Goal: Task Accomplishment & Management: Use online tool/utility

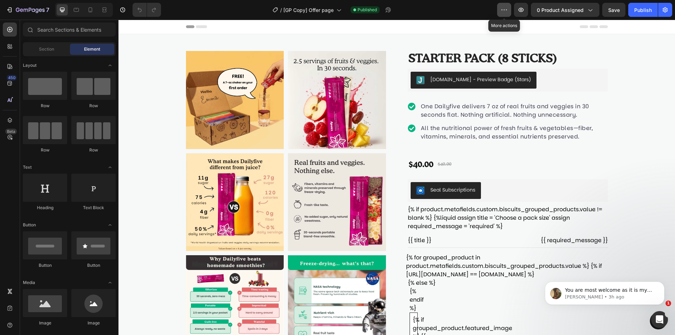
click at [506, 9] on icon "button" at bounding box center [504, 9] width 7 height 7
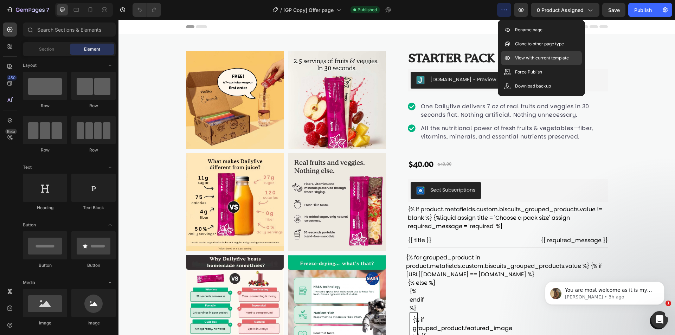
click at [532, 61] on p "View with current template" at bounding box center [542, 57] width 54 height 7
click at [484, 192] on div "Seal Subscriptions" at bounding box center [508, 190] width 194 height 17
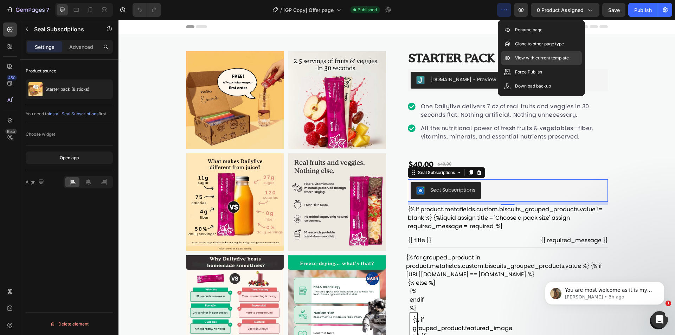
click at [521, 60] on p "View with current template" at bounding box center [542, 57] width 54 height 7
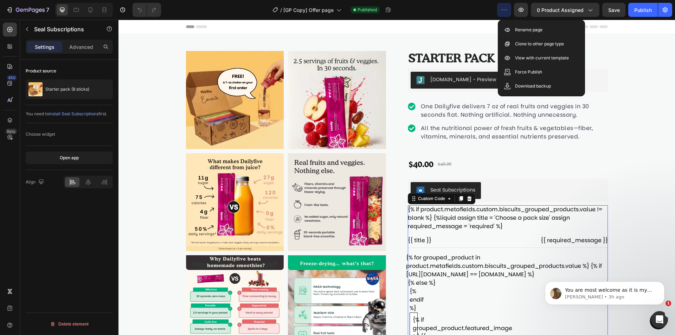
click at [451, 218] on div "{% if product.metafields.custom.biscuits_grouped_products.value != blank %} {%l…" at bounding box center [508, 330] width 200 height 251
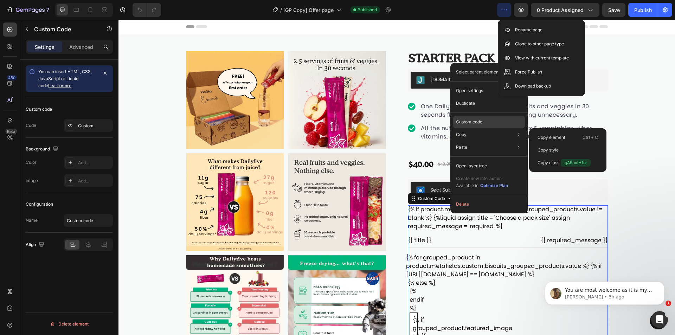
click at [464, 120] on p "Custom code" at bounding box center [469, 122] width 26 height 6
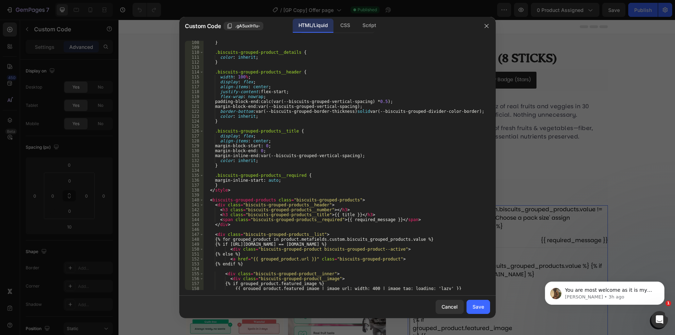
scroll to position [607, 0]
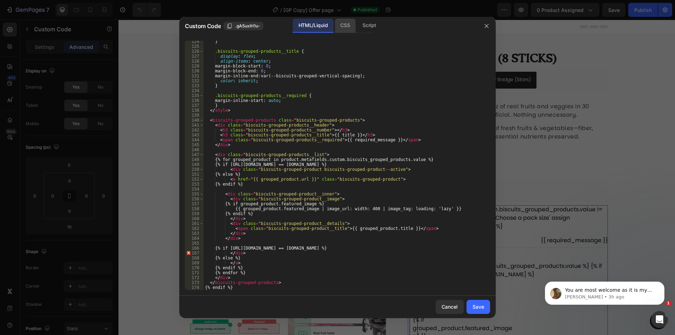
click at [350, 26] on div "CSS" at bounding box center [345, 26] width 21 height 14
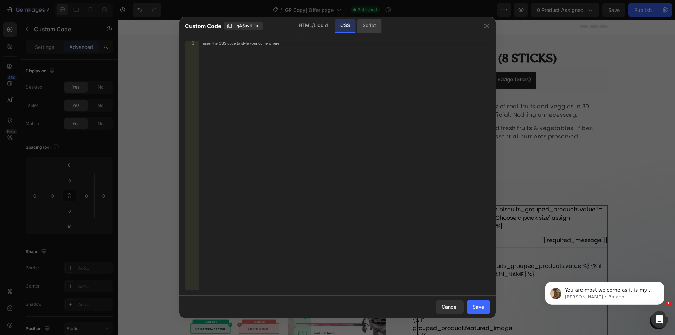
click at [368, 25] on div "Script" at bounding box center [369, 26] width 25 height 14
click at [325, 22] on div "HTML/Liquid" at bounding box center [313, 26] width 40 height 14
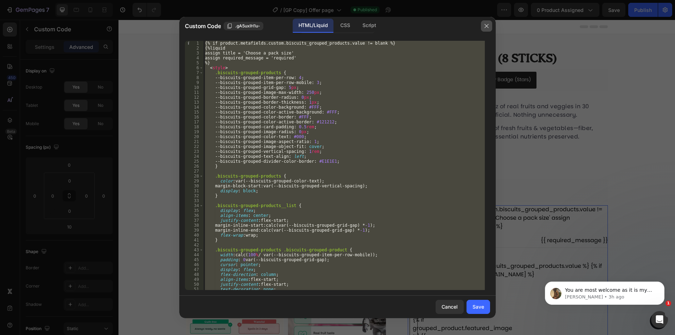
drag, startPoint x: 486, startPoint y: 25, endPoint x: 423, endPoint y: 150, distance: 140.3
click at [486, 25] on icon "button" at bounding box center [487, 26] width 4 height 4
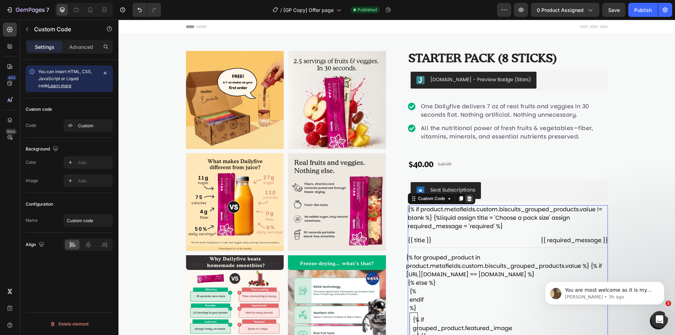
click at [468, 200] on icon at bounding box center [469, 198] width 5 height 5
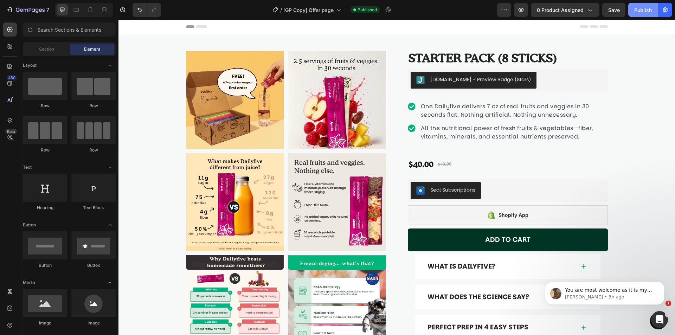
click at [640, 13] on div "Publish" at bounding box center [643, 9] width 18 height 7
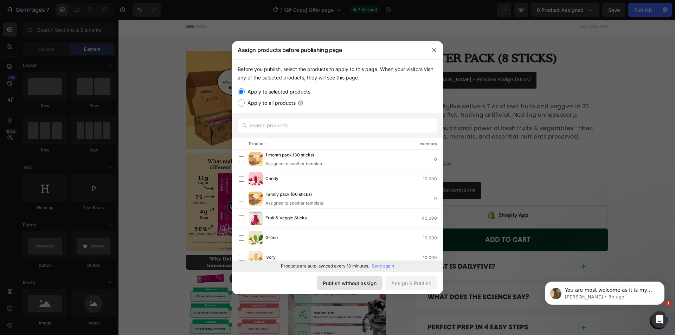
click at [352, 283] on div "Publish without assign" at bounding box center [350, 283] width 54 height 7
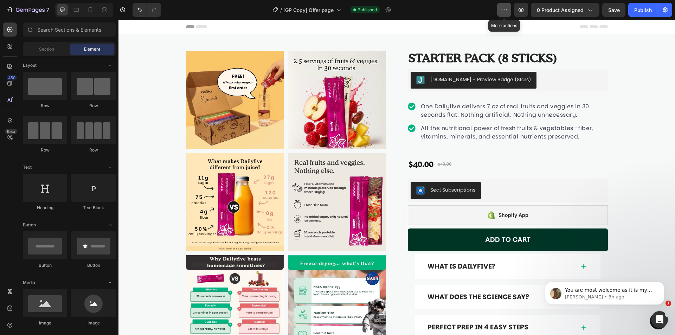
click at [506, 15] on button "button" at bounding box center [504, 10] width 14 height 14
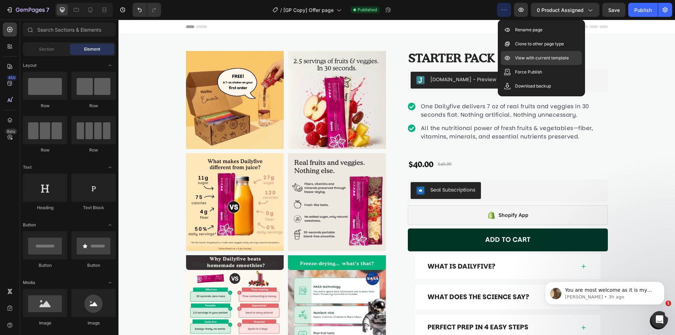
click at [519, 59] on p "View with current template" at bounding box center [542, 57] width 54 height 7
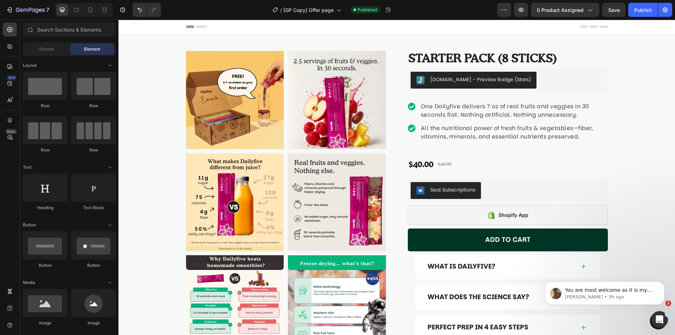
click at [425, 17] on div "7 Version history / [GP Copy] Offer page Published Preview 0 product assigned S…" at bounding box center [337, 10] width 675 height 20
click at [143, 8] on button "Undo/Redo" at bounding box center [140, 10] width 14 height 14
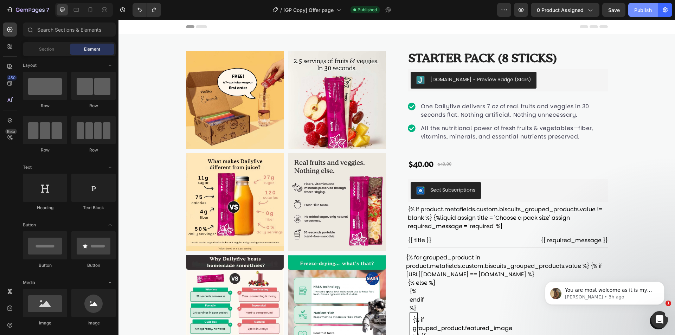
click at [635, 10] on div "Publish" at bounding box center [643, 9] width 18 height 7
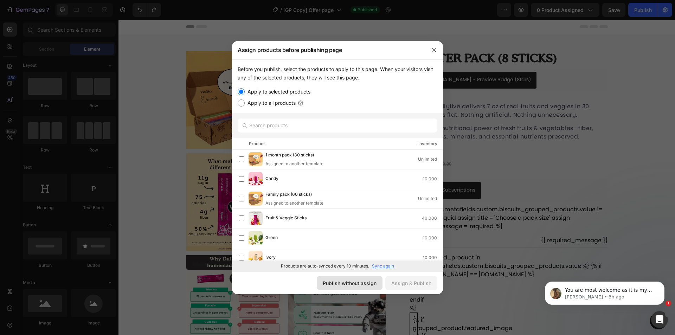
drag, startPoint x: 361, startPoint y: 283, endPoint x: 243, endPoint y: 264, distance: 119.4
click at [361, 283] on div "Publish without assign" at bounding box center [350, 283] width 54 height 7
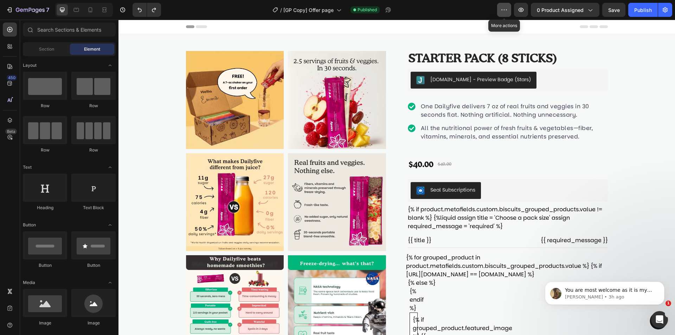
click at [505, 9] on icon "button" at bounding box center [504, 9] width 7 height 7
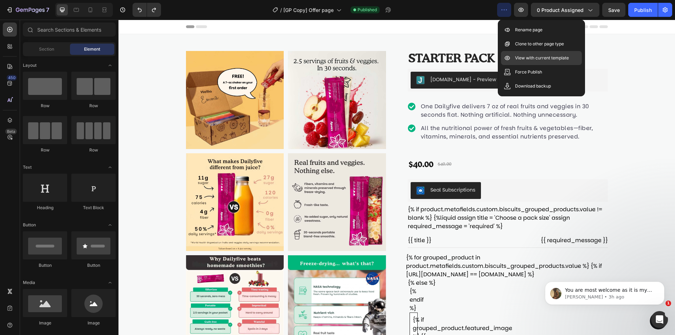
click at [525, 60] on p "View with current template" at bounding box center [542, 57] width 54 height 7
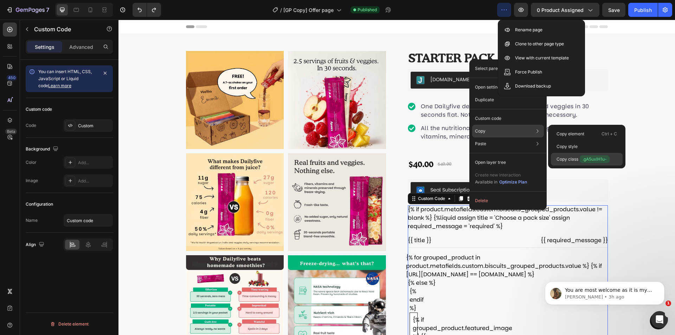
click at [576, 163] on div "Copy class .gA5uxlH1u-" at bounding box center [587, 159] width 72 height 13
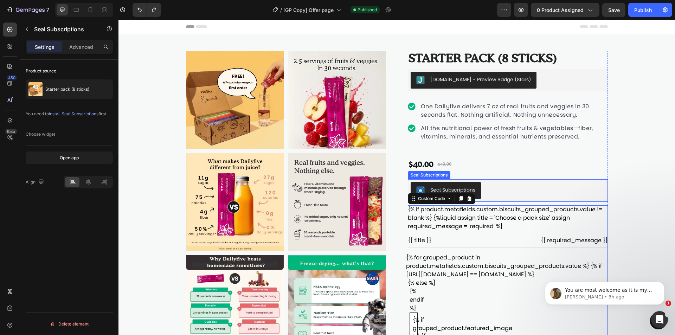
click at [476, 190] on button "Seal Subscriptions" at bounding box center [446, 190] width 70 height 17
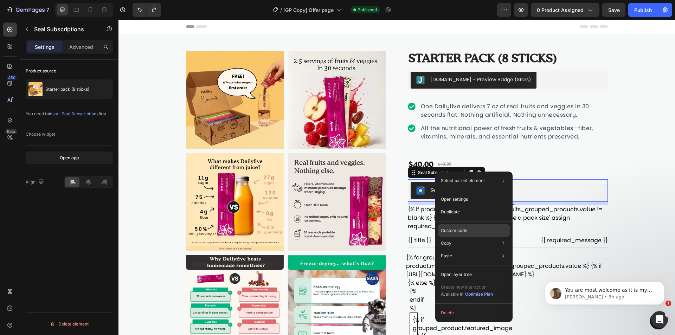
click at [450, 228] on p "Custom code" at bounding box center [454, 230] width 26 height 6
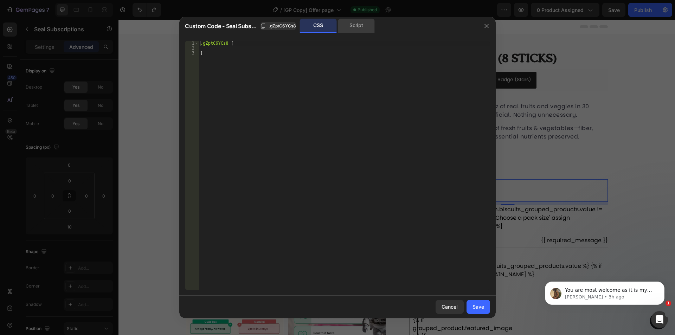
click at [341, 23] on div "Script" at bounding box center [356, 26] width 37 height 14
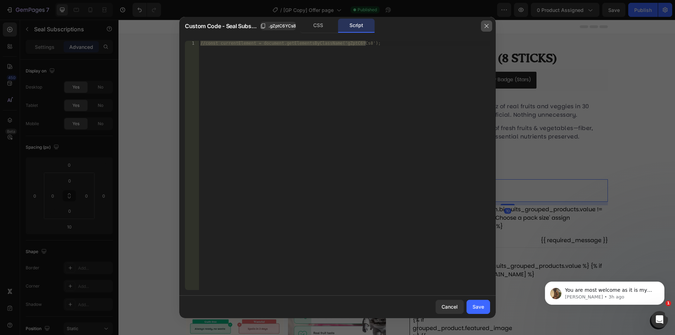
drag, startPoint x: 484, startPoint y: 26, endPoint x: 374, endPoint y: 2, distance: 112.1
click at [485, 26] on icon "button" at bounding box center [487, 26] width 6 height 6
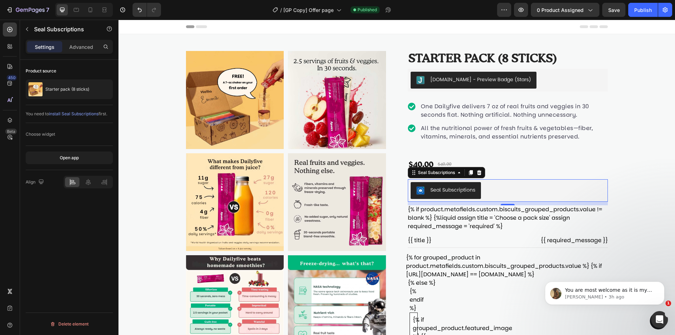
click at [503, 183] on div "Seal Subscriptions" at bounding box center [508, 190] width 194 height 17
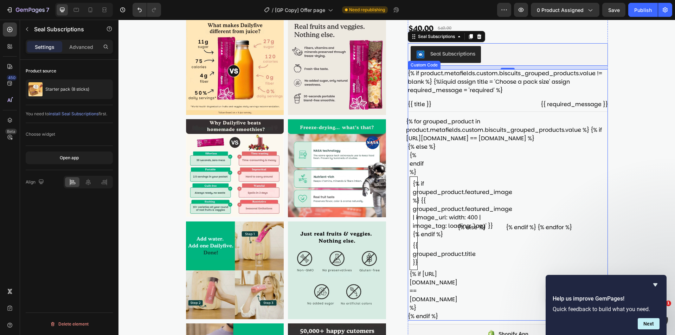
scroll to position [246, 0]
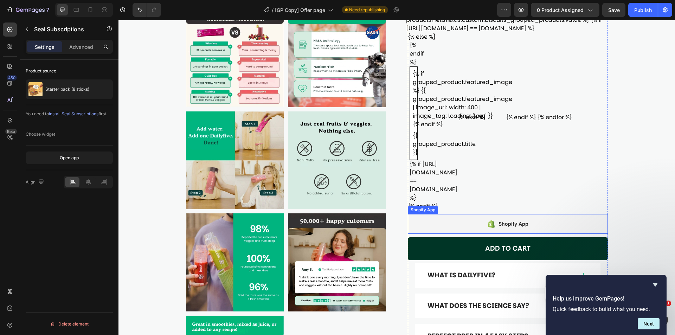
click at [441, 214] on div "Shopify App" at bounding box center [508, 224] width 200 height 20
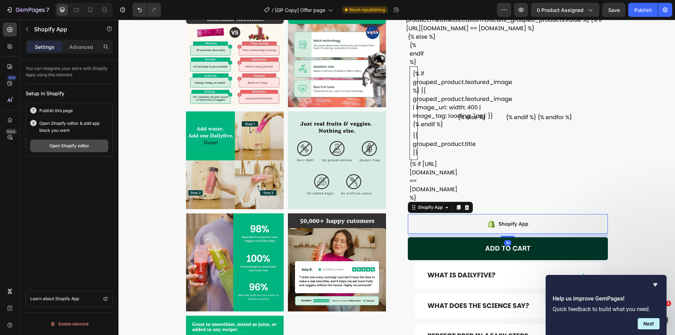
click at [84, 148] on div "Open Shopify editor" at bounding box center [70, 146] width 40 height 6
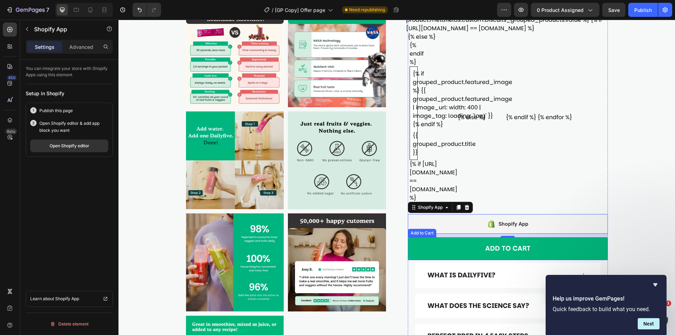
click at [449, 237] on button "Add to cart" at bounding box center [508, 248] width 200 height 23
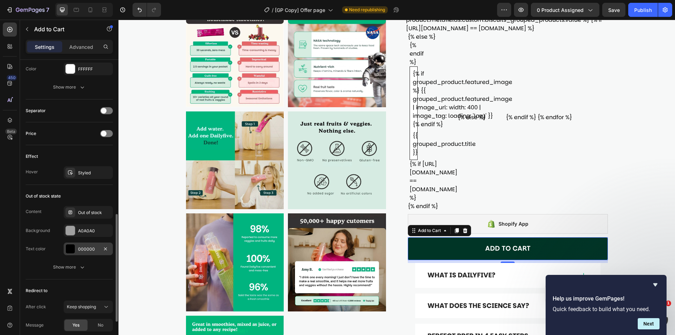
scroll to position [513, 0]
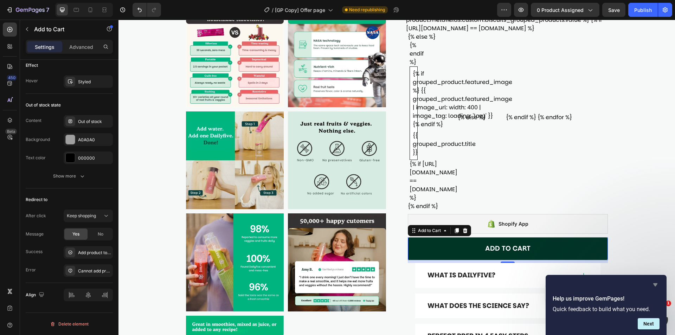
click at [652, 283] on icon "Hide survey" at bounding box center [655, 285] width 8 height 8
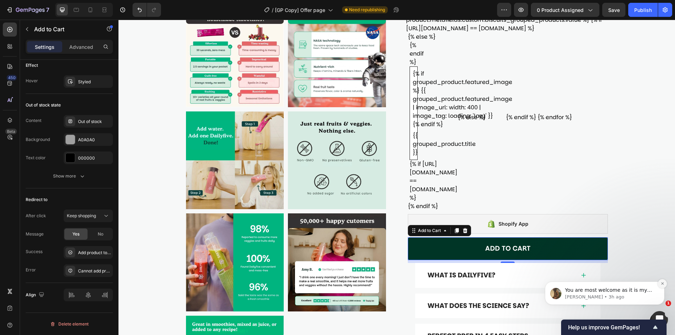
click at [661, 282] on icon "Dismiss notification" at bounding box center [663, 284] width 4 height 4
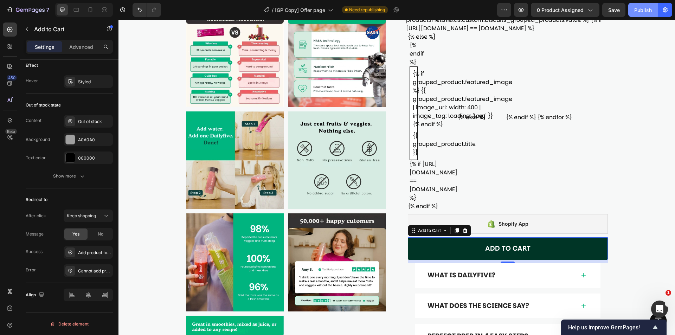
click at [637, 10] on div "Publish" at bounding box center [643, 9] width 18 height 7
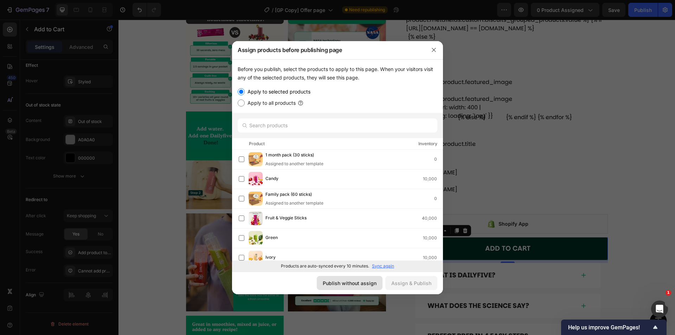
drag, startPoint x: 364, startPoint y: 286, endPoint x: 250, endPoint y: 256, distance: 117.7
click at [364, 286] on div "Publish without assign" at bounding box center [350, 283] width 54 height 7
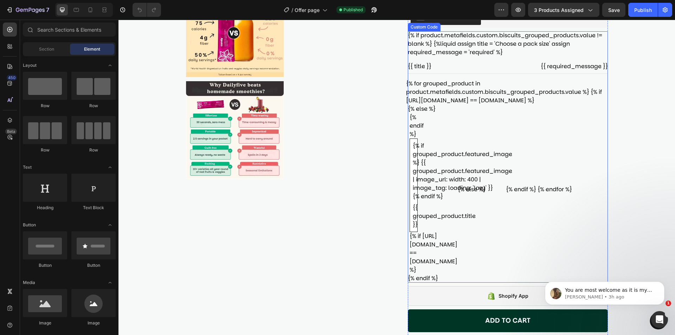
scroll to position [246, 0]
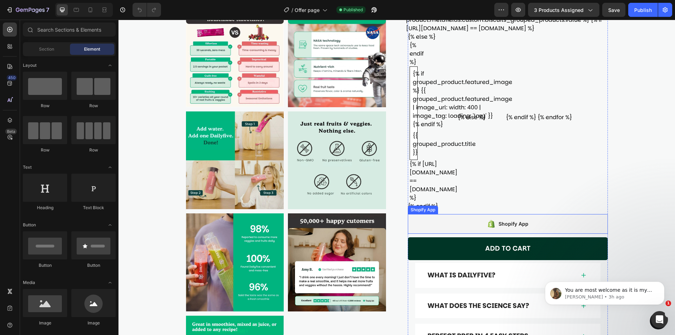
click at [438, 214] on div "Shopify App" at bounding box center [508, 224] width 200 height 20
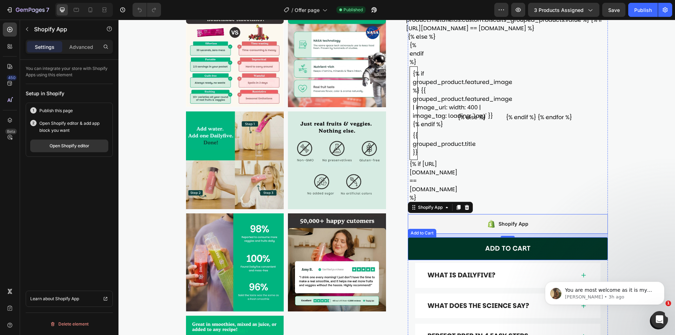
click at [462, 237] on button "Add to cart" at bounding box center [508, 248] width 200 height 23
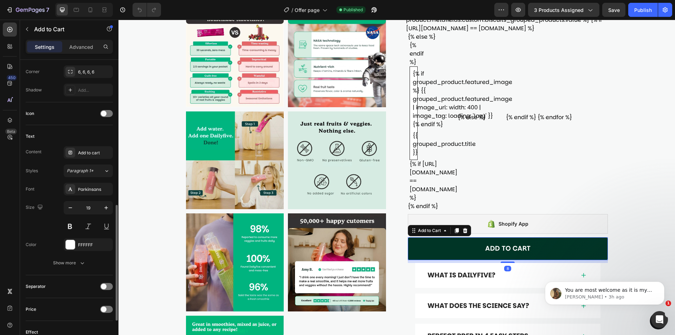
scroll to position [457, 0]
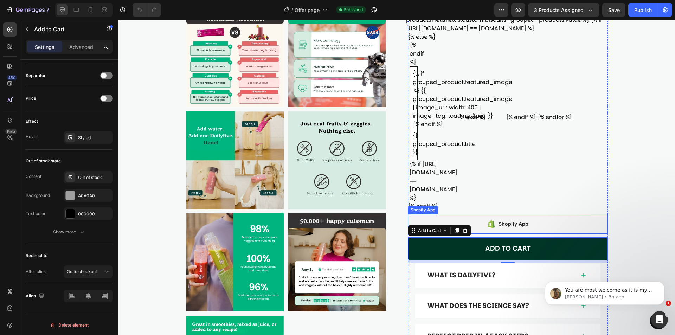
click at [484, 214] on div "Shopify App" at bounding box center [508, 224] width 200 height 20
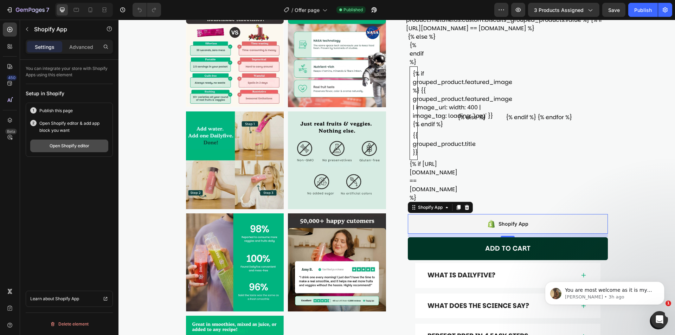
click at [65, 147] on div "Open Shopify editor" at bounding box center [70, 146] width 40 height 6
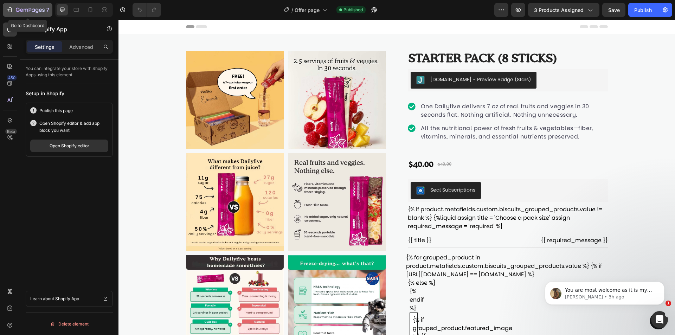
click at [25, 8] on icon "button" at bounding box center [30, 10] width 29 height 6
